Goal: Check status: Check status

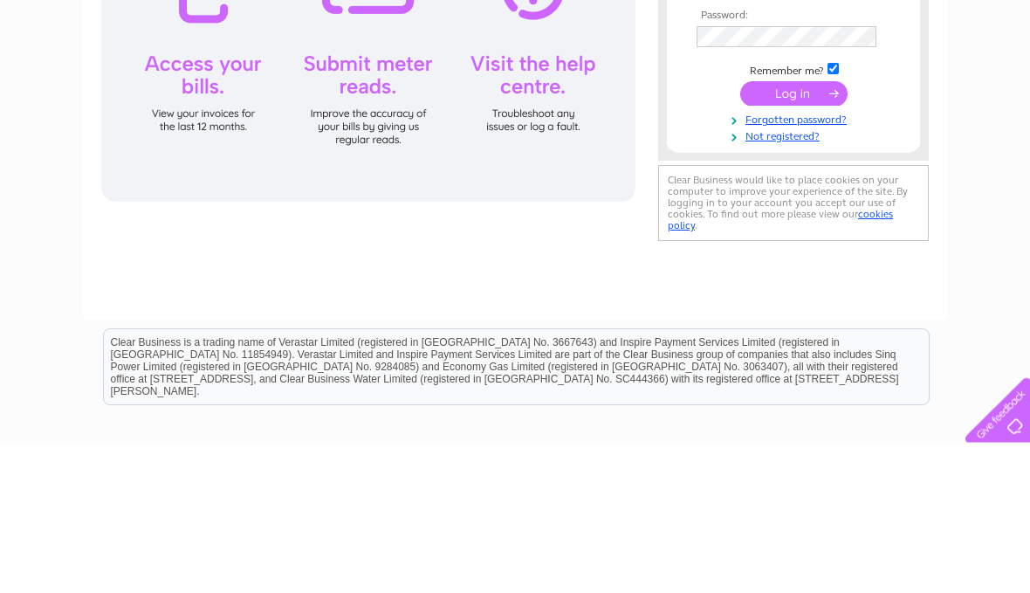
type input "[EMAIL_ADDRESS][DOMAIN_NAME]"
click at [793, 244] on input "submit" at bounding box center [793, 243] width 107 height 24
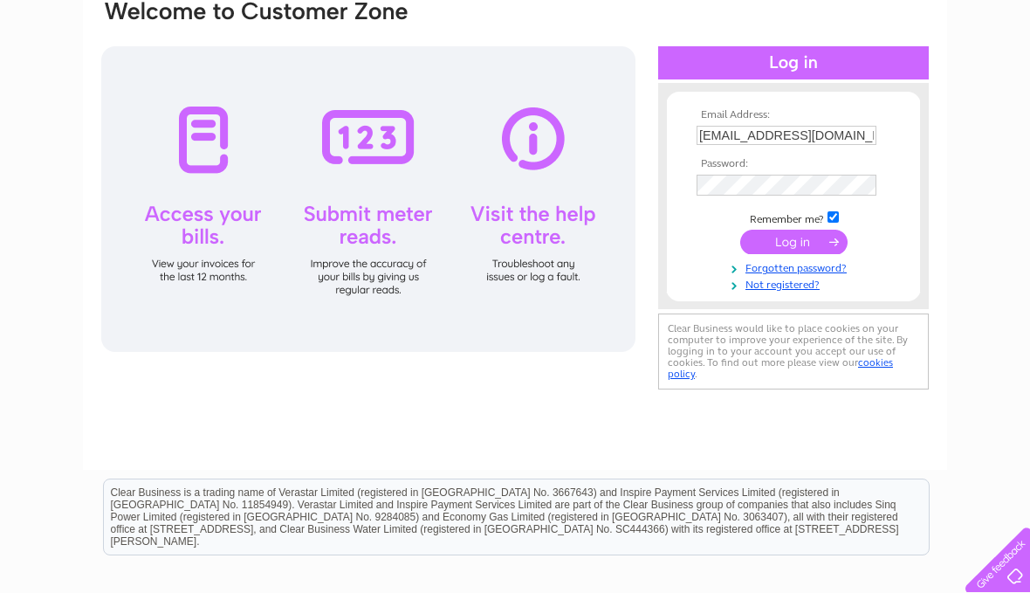
click at [813, 254] on input "submit" at bounding box center [793, 242] width 107 height 24
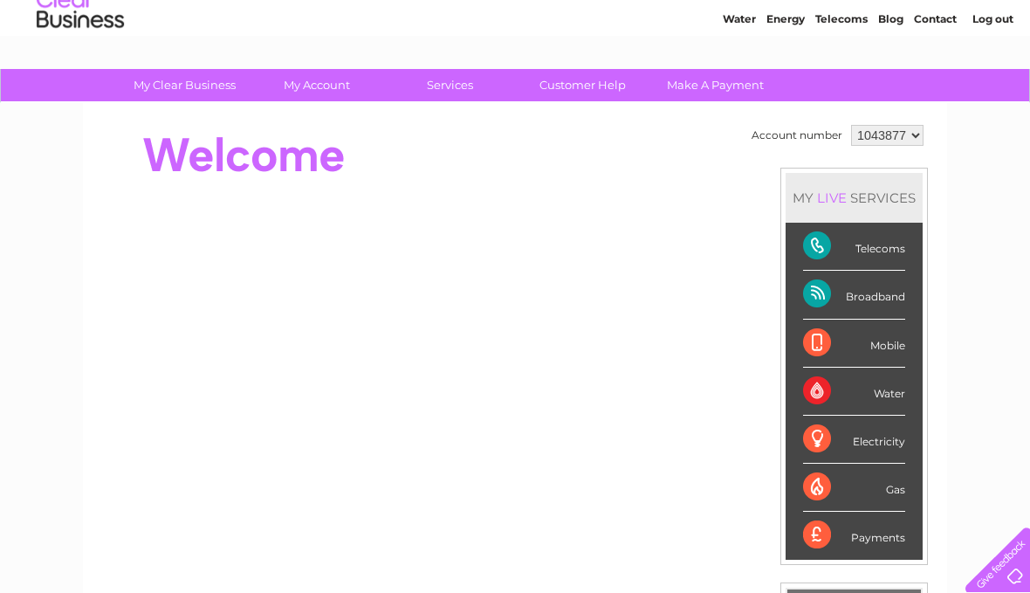
scroll to position [66, 0]
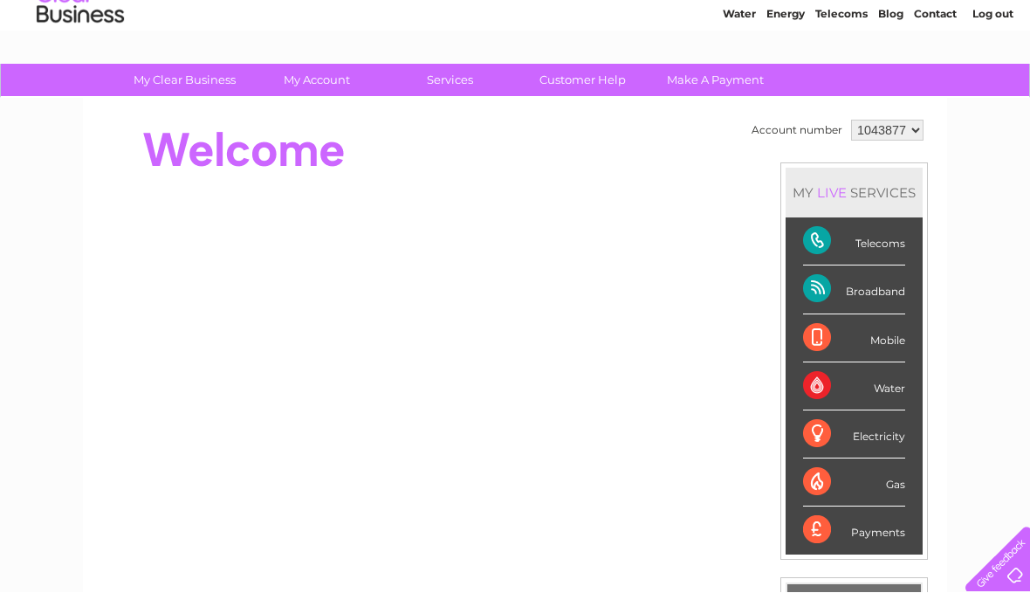
click at [900, 289] on div "Broadband" at bounding box center [854, 290] width 102 height 48
click at [830, 295] on div "Broadband" at bounding box center [854, 290] width 102 height 48
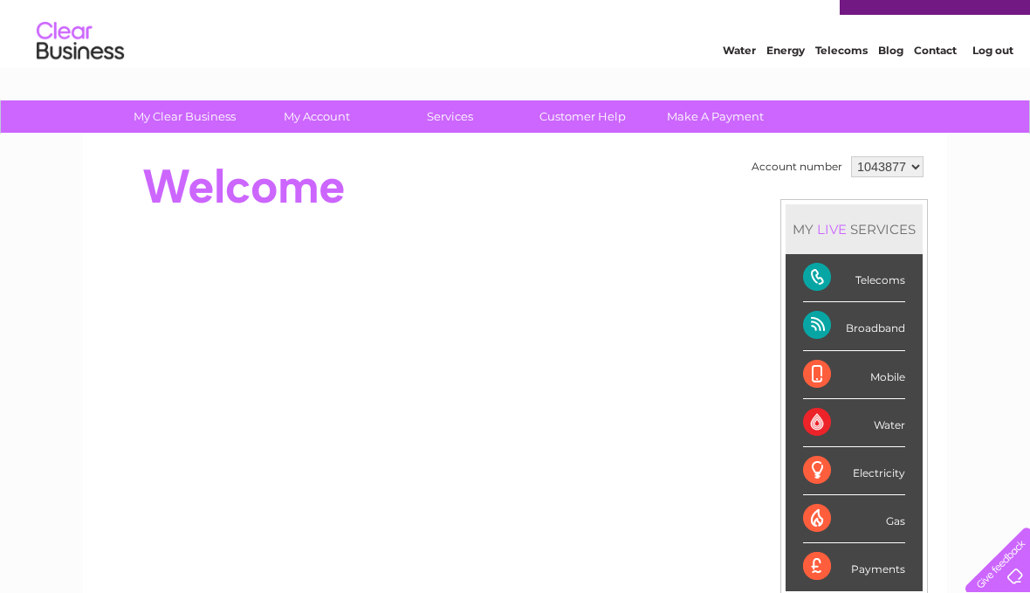
scroll to position [0, 0]
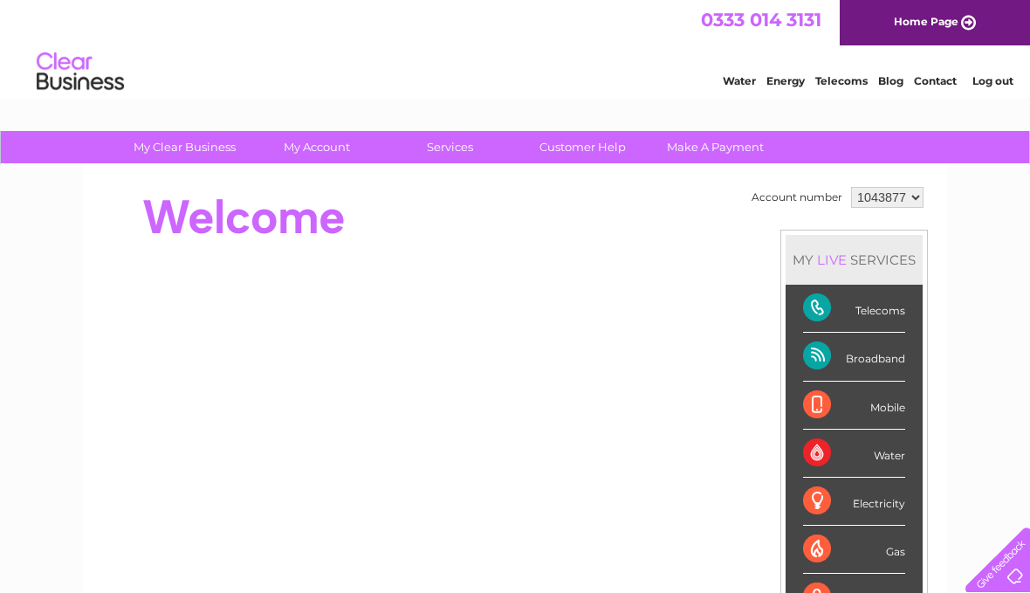
click at [832, 300] on div "Telecoms" at bounding box center [854, 309] width 102 height 48
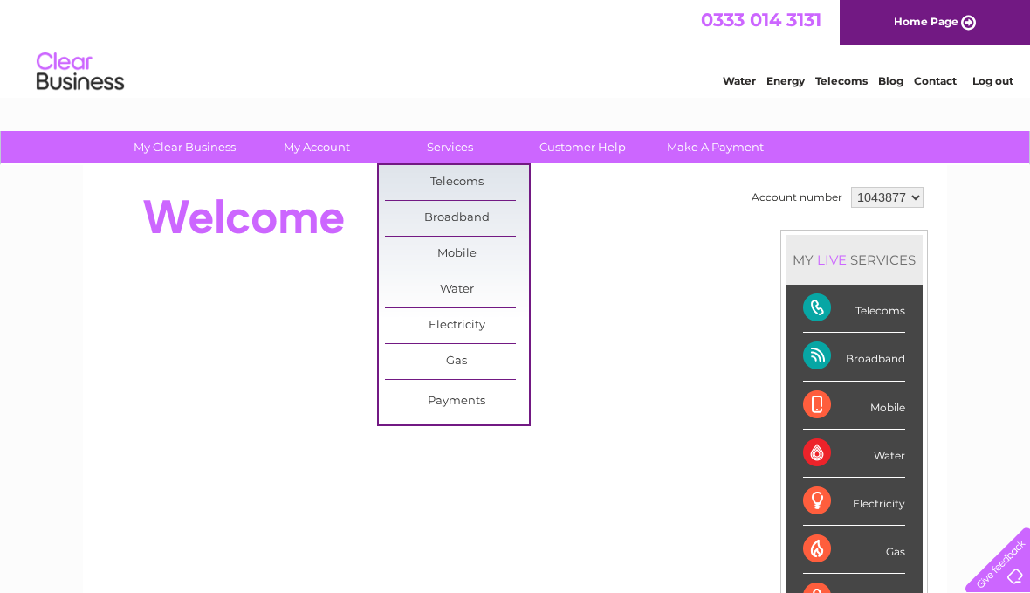
click at [420, 222] on link "Broadband" at bounding box center [457, 218] width 144 height 35
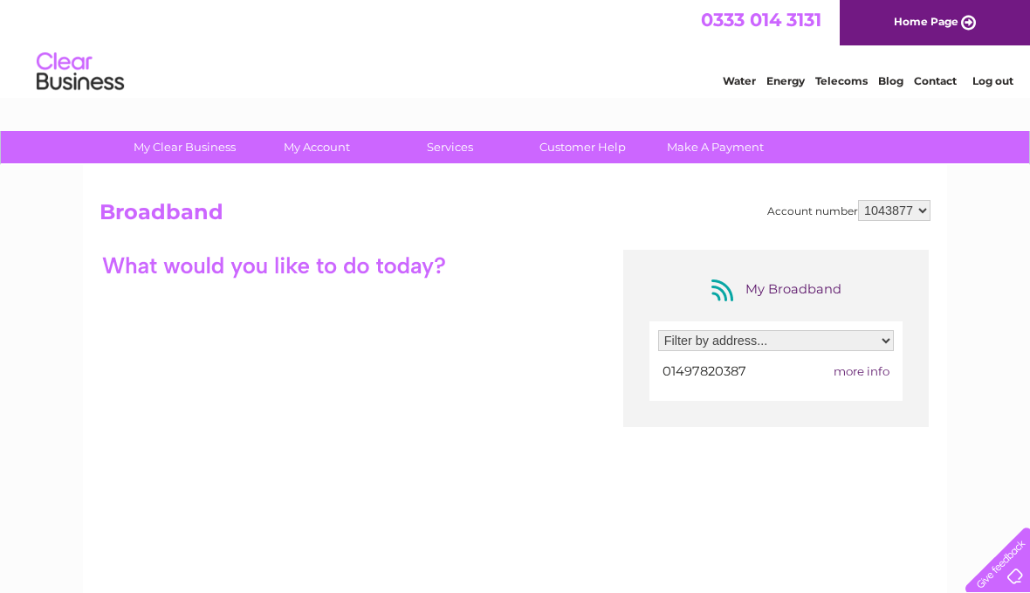
click at [890, 343] on select "Filter by address... [STREET_ADDRESS]" at bounding box center [776, 340] width 236 height 21
select select "1906712"
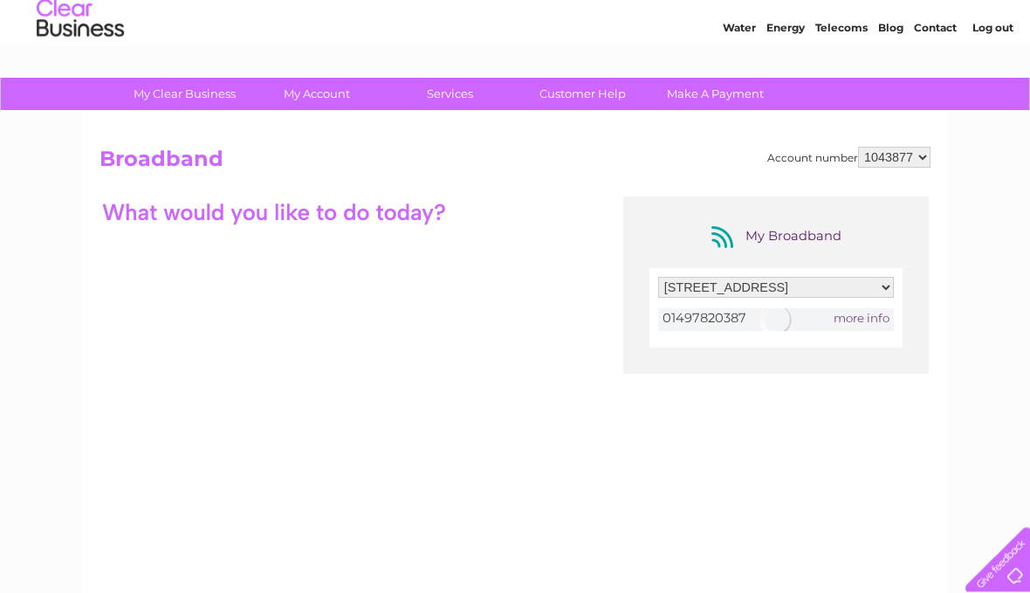
scroll to position [54, 0]
click at [134, 271] on div "My Broadband Filter by address... The Old Chapel, Oxford Road, Hay On Wye, Here…" at bounding box center [514, 365] width 831 height 340
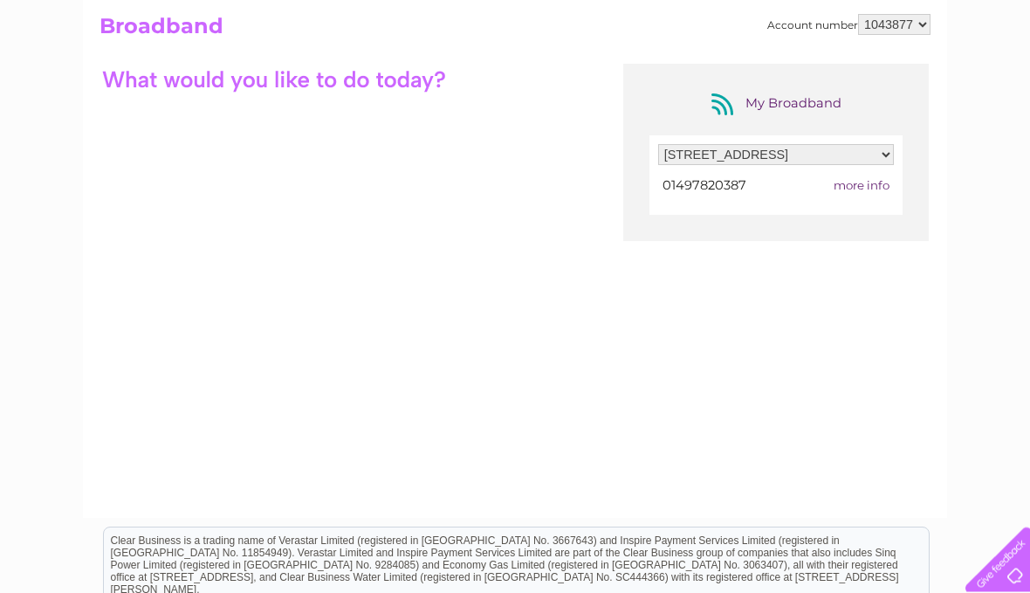
scroll to position [178, 0]
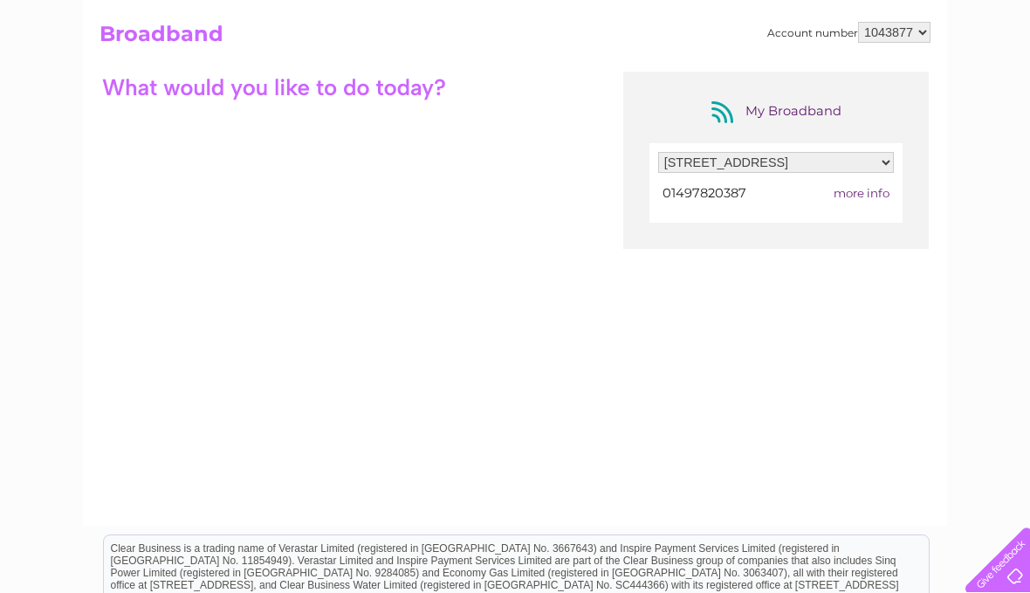
click at [879, 200] on span "more info" at bounding box center [861, 193] width 56 height 14
click at [876, 197] on span "more info" at bounding box center [861, 193] width 56 height 14
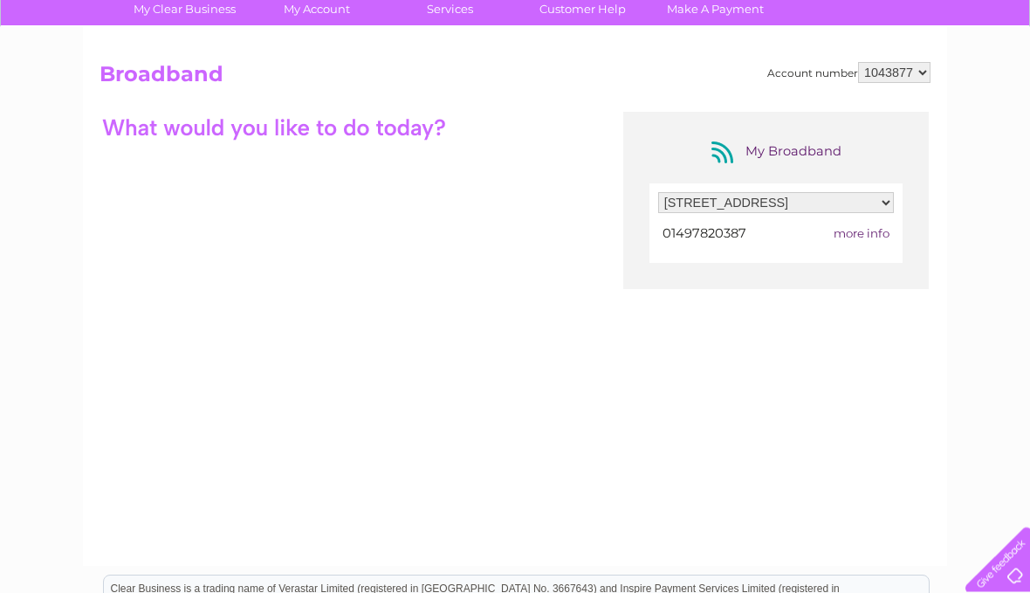
click at [938, 390] on div "Account number 1043877 Broadband My Broadband Filter by address... The Old Chap…" at bounding box center [515, 297] width 864 height 538
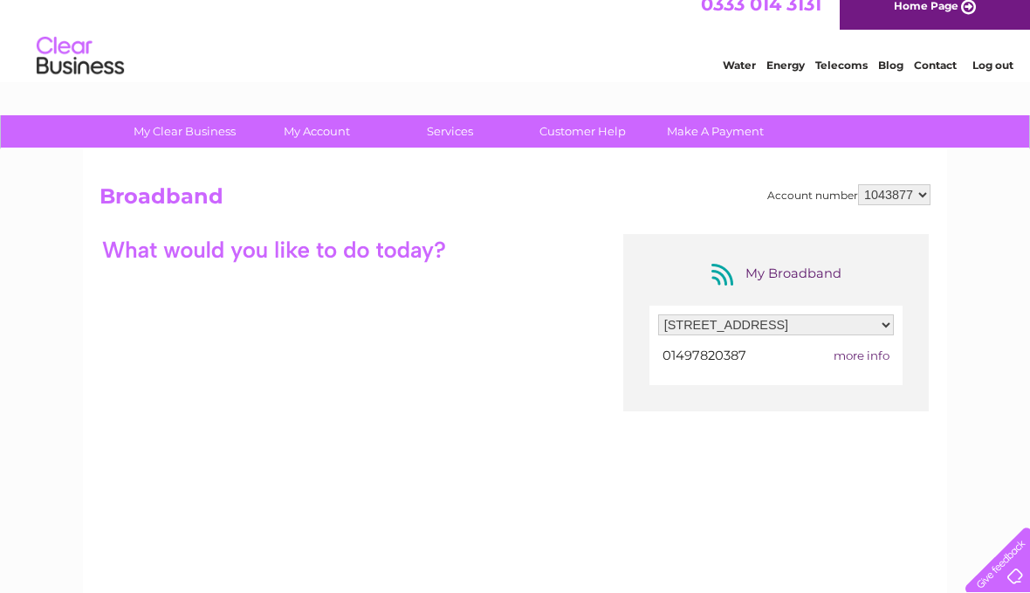
scroll to position [15, 0]
click at [151, 239] on div at bounding box center [273, 250] width 349 height 31
click at [166, 244] on div at bounding box center [273, 250] width 349 height 31
click at [177, 250] on div at bounding box center [273, 250] width 349 height 31
click at [157, 226] on div "Account number 1043877 Broadband My Broadband Filter by address... The Old Chap…" at bounding box center [514, 428] width 831 height 487
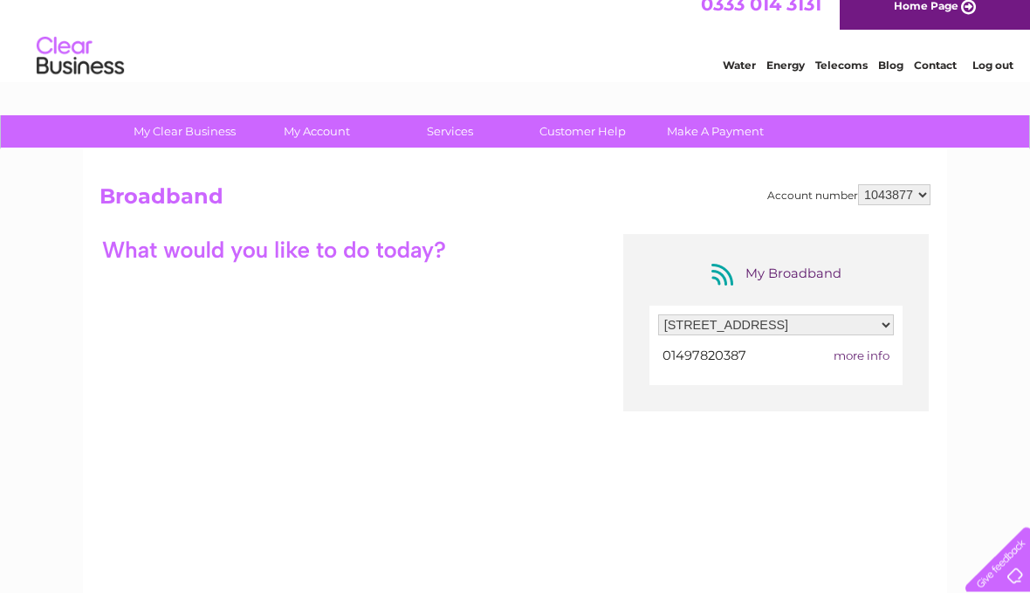
click at [143, 192] on h2 "Broadband" at bounding box center [514, 201] width 831 height 33
click at [469, 254] on div at bounding box center [348, 250] width 498 height 31
click at [424, 256] on div at bounding box center [273, 250] width 349 height 31
click at [868, 353] on span "more info" at bounding box center [861, 356] width 56 height 14
click at [868, 360] on span "more info" at bounding box center [861, 356] width 56 height 14
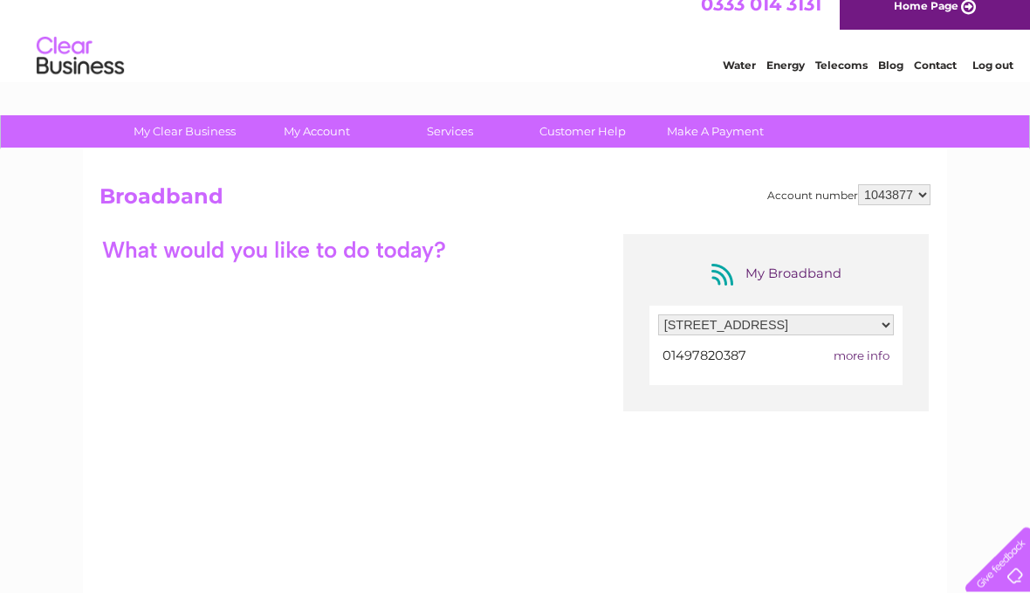
click at [874, 355] on span "more info" at bounding box center [861, 356] width 56 height 14
click at [881, 366] on td "more info" at bounding box center [845, 357] width 97 height 24
click at [819, 268] on div "My Broadband" at bounding box center [776, 275] width 140 height 28
click at [134, 361] on div "My Broadband Filter by address... The Old Chapel, Oxford Road, Hay On Wye, Here…" at bounding box center [514, 405] width 831 height 340
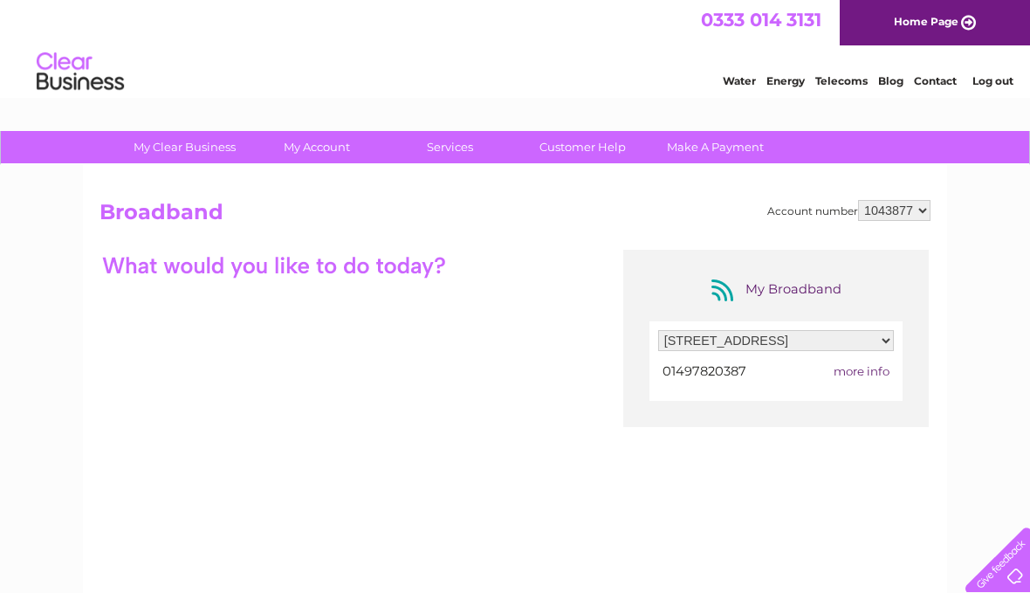
click at [941, 82] on link "Contact" at bounding box center [935, 80] width 43 height 13
click at [845, 87] on link "Telecoms" at bounding box center [841, 80] width 52 height 13
click at [799, 350] on select "Filter by address... The Old Chapel, Oxford Road, Hay On Wye, Hereford, Herefor…" at bounding box center [776, 340] width 236 height 21
click at [721, 541] on div "My Broadband Filter by address... The Old Chapel, Oxford Road, Hay On Wye, Here…" at bounding box center [514, 420] width 831 height 340
